Goal: Information Seeking & Learning: Learn about a topic

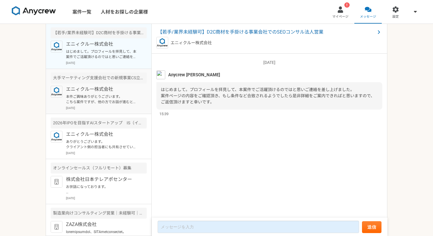
click at [83, 93] on div "エニィクルー株式会社 本件ご興味ありがとうございます。 こちら案件ですが、他の方でお話が進むとのことで案件がクローズとなりました。ご紹介に至らず申し訳ございま…" at bounding box center [106, 98] width 81 height 24
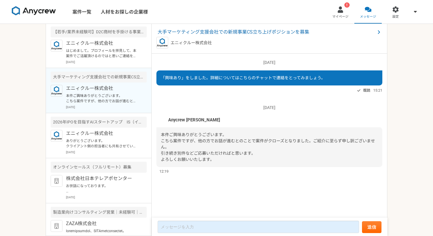
scroll to position [2, 0]
click at [97, 59] on p "[DATE]" at bounding box center [106, 61] width 81 height 4
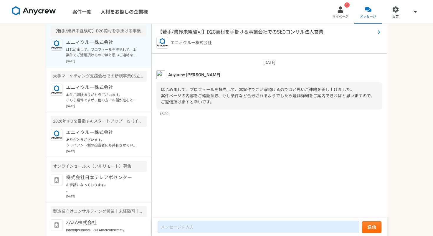
click at [244, 31] on span "【若手/業界未経験可】D2C商材を手掛ける事業会社でのSEOコンサル法人営業" at bounding box center [267, 32] width 218 height 7
